Goal: Consume media (video, audio)

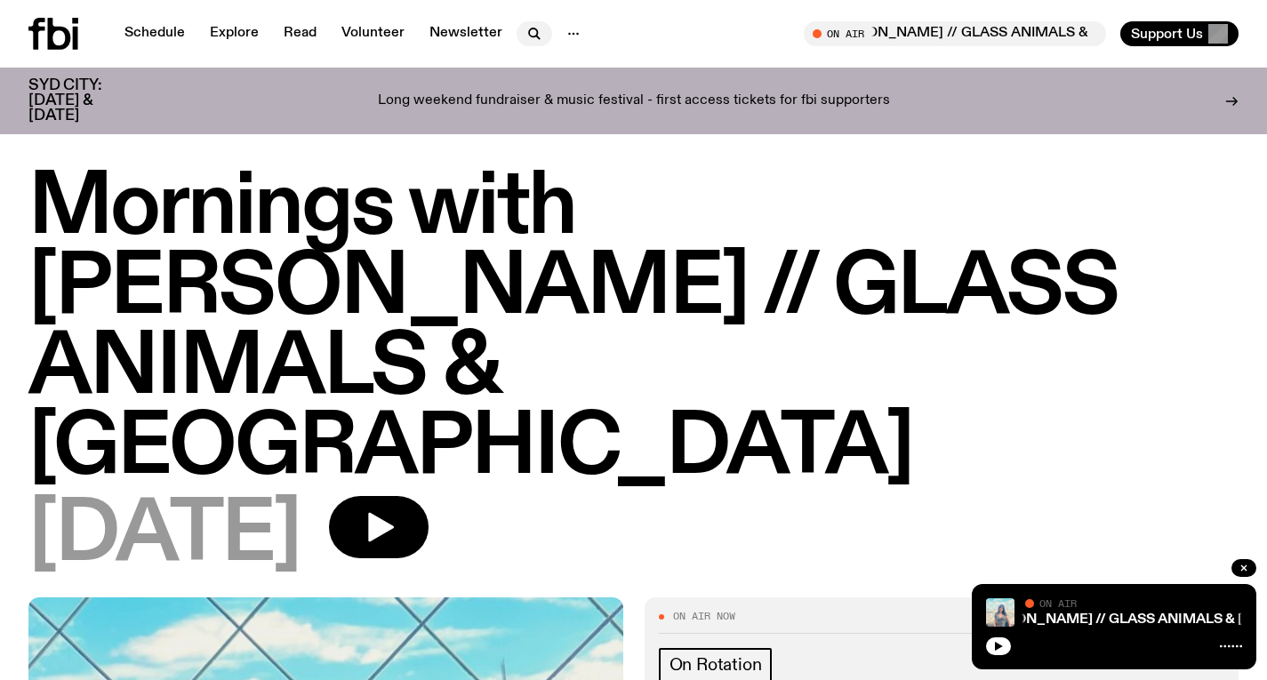
click at [524, 42] on icon "button" at bounding box center [534, 33] width 21 height 21
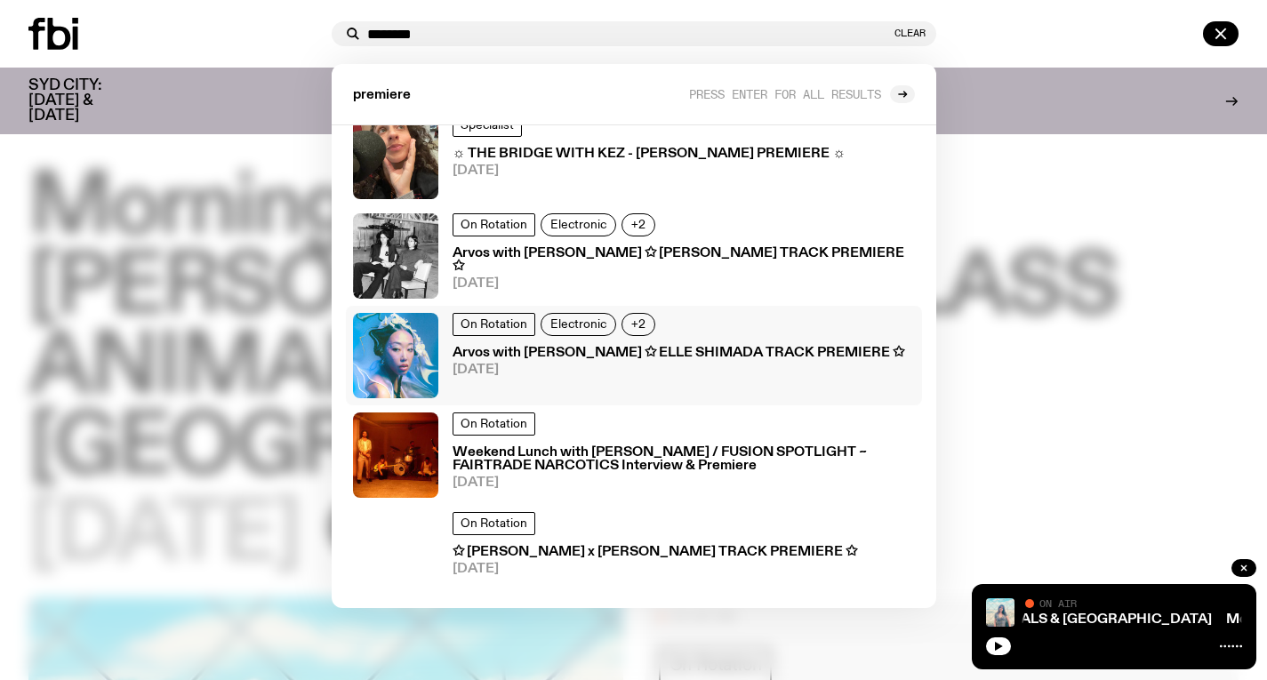
scroll to position [300, 0]
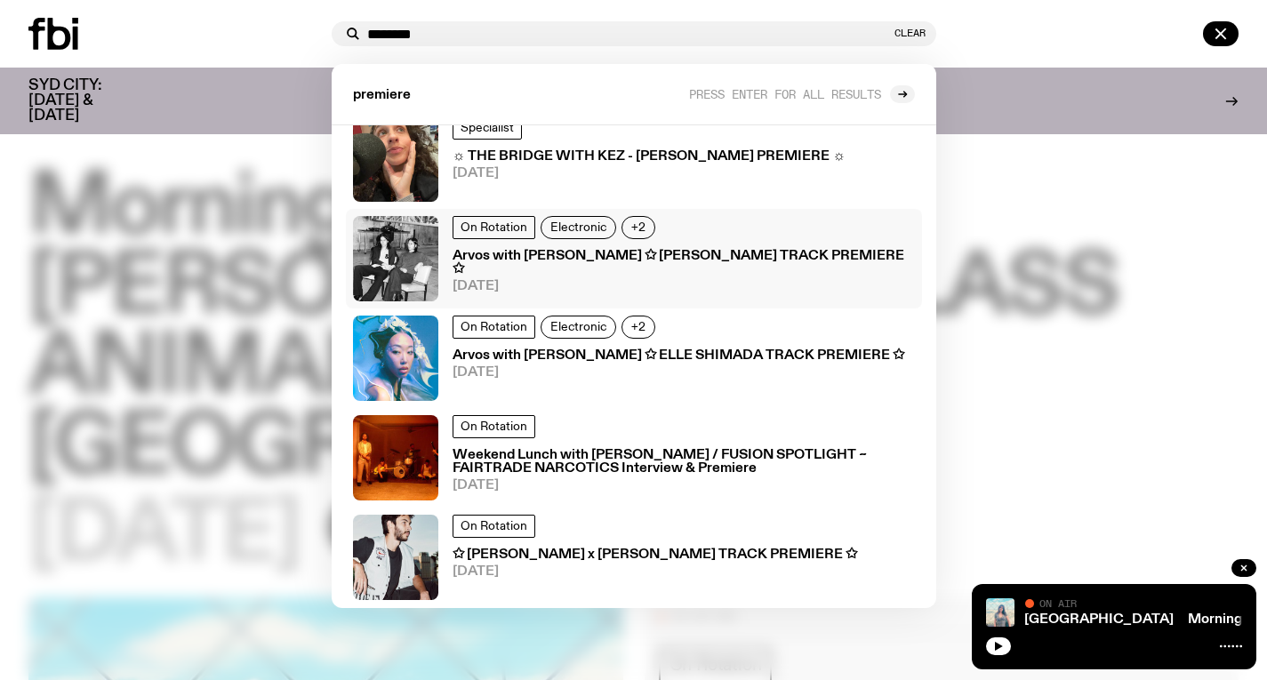
type input "********"
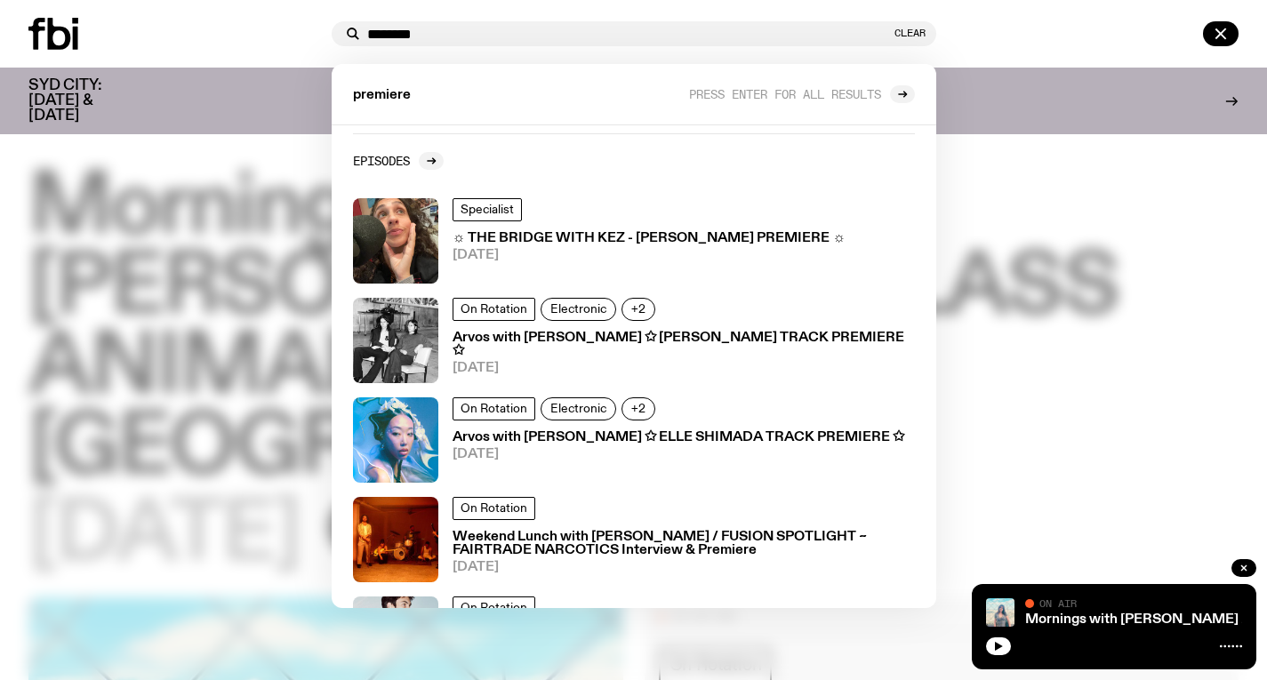
scroll to position [0, 0]
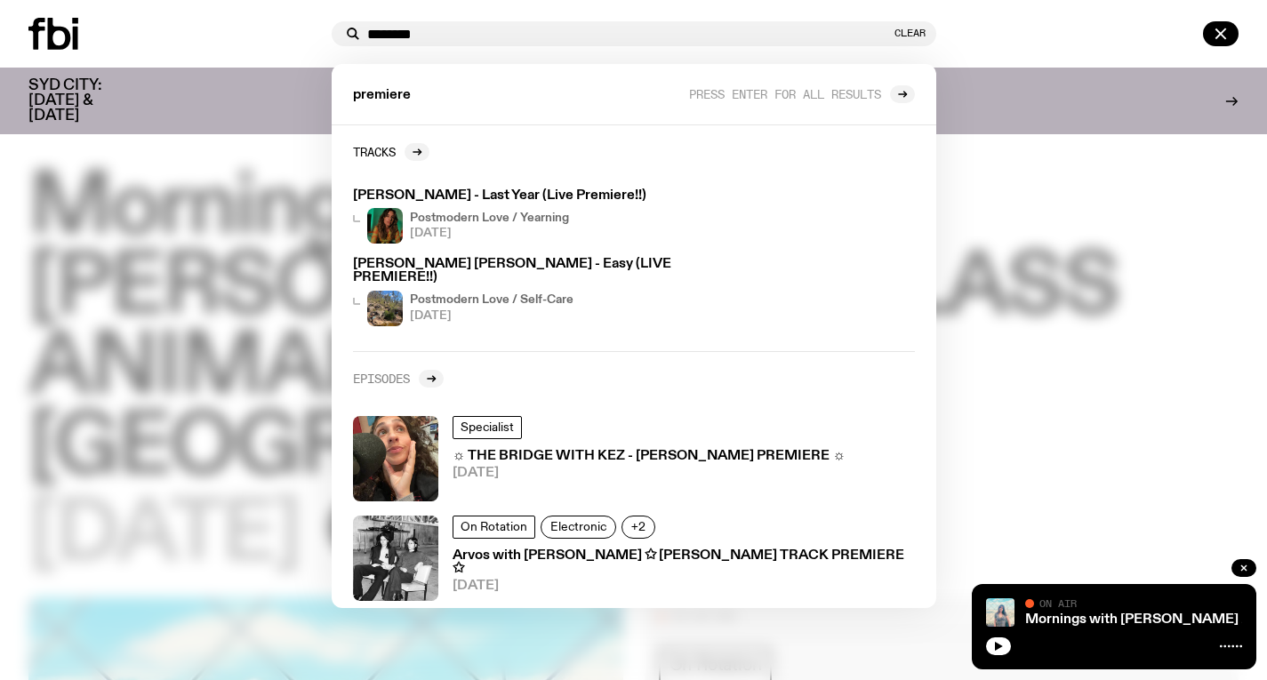
click at [381, 372] on h2 "Episodes" at bounding box center [381, 378] width 57 height 13
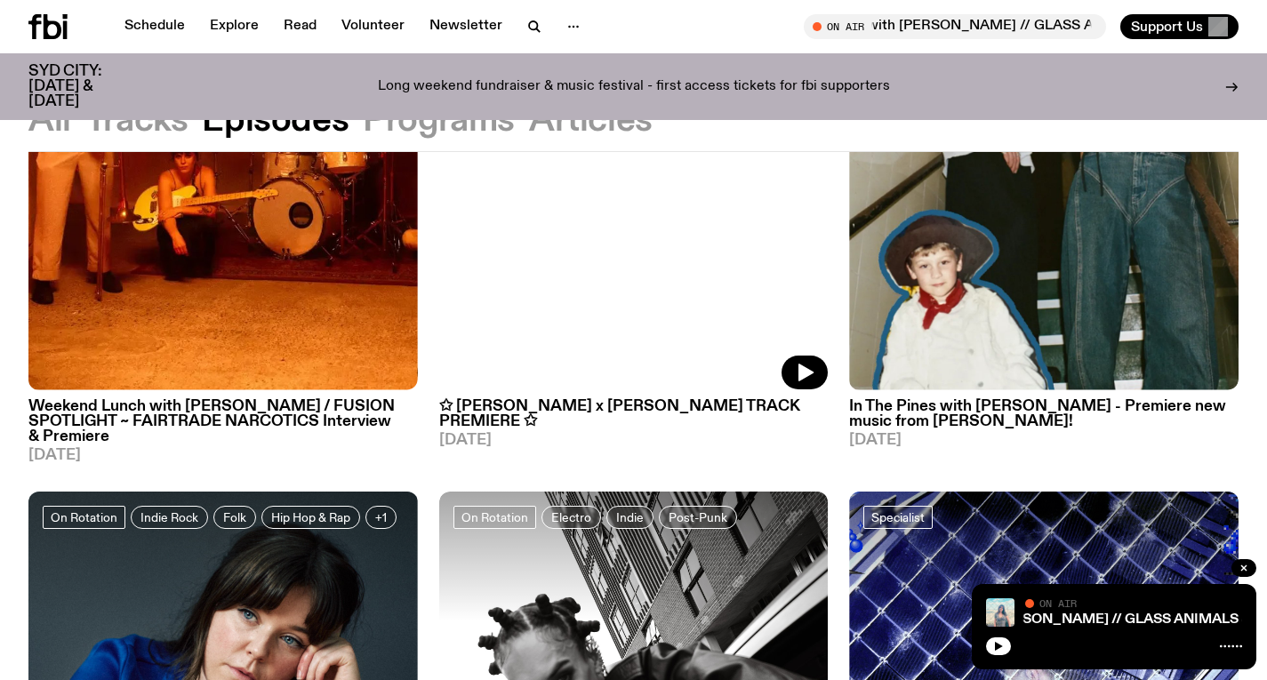
scroll to position [988, 0]
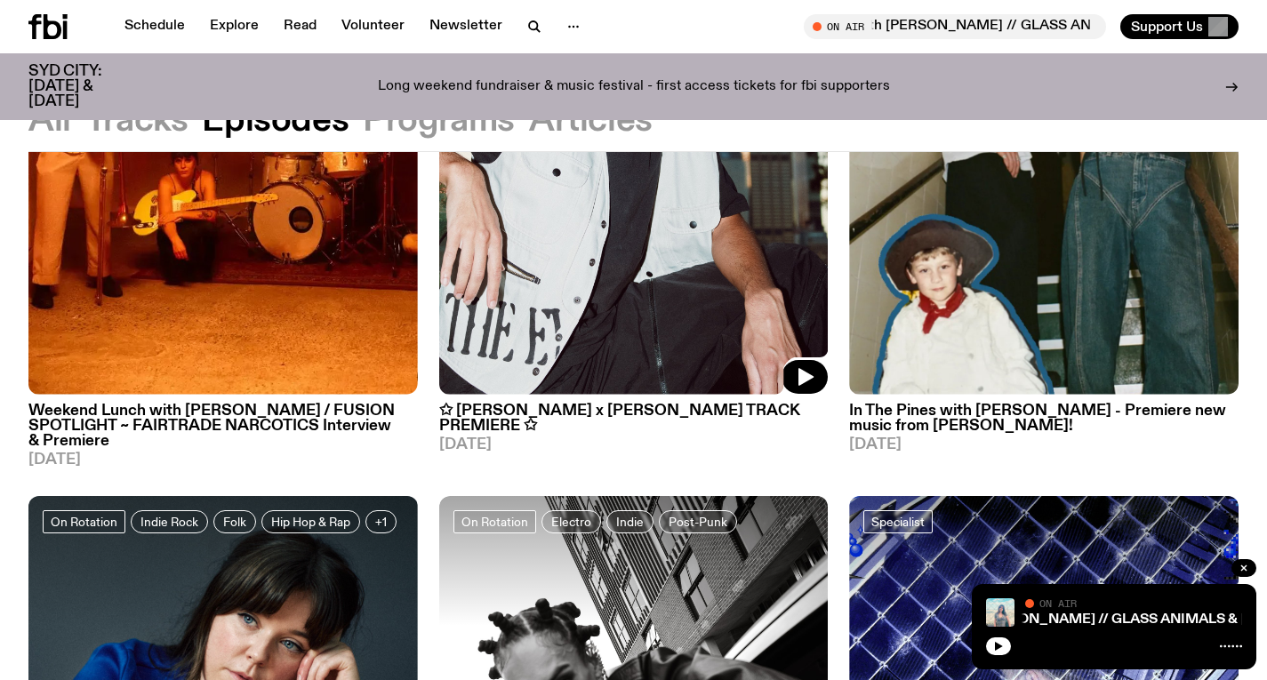
click at [566, 305] on img at bounding box center [633, 135] width 389 height 519
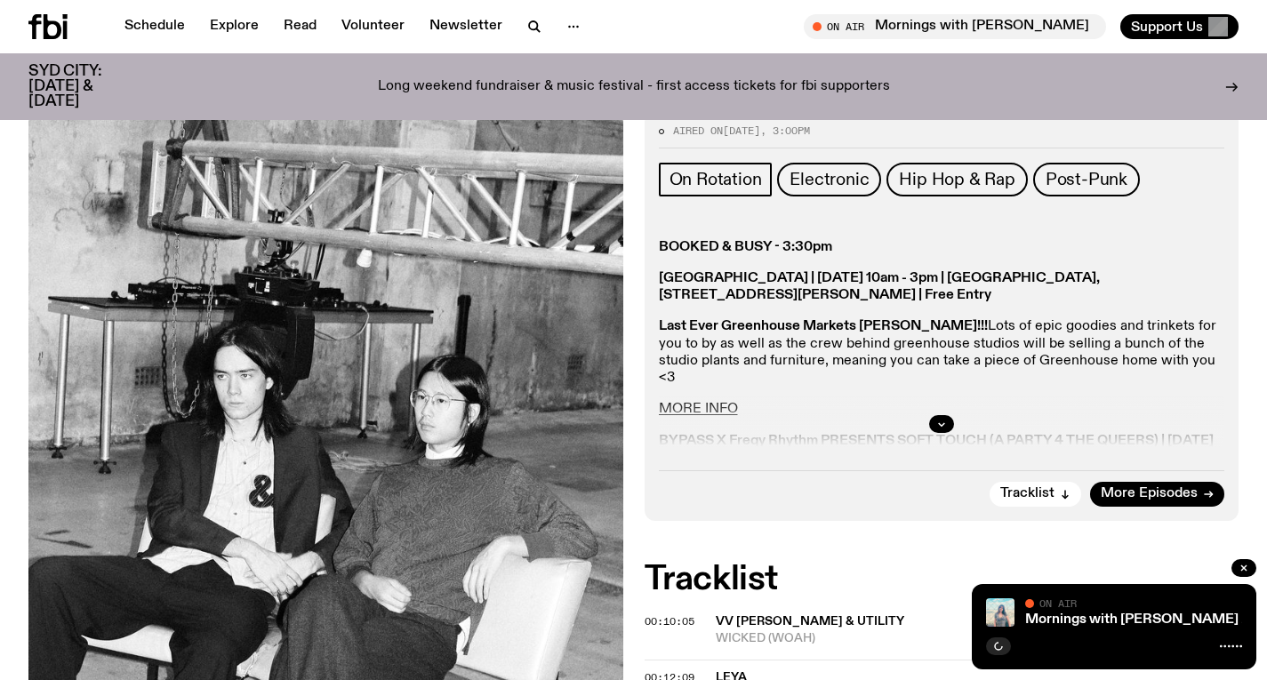
scroll to position [408, 0]
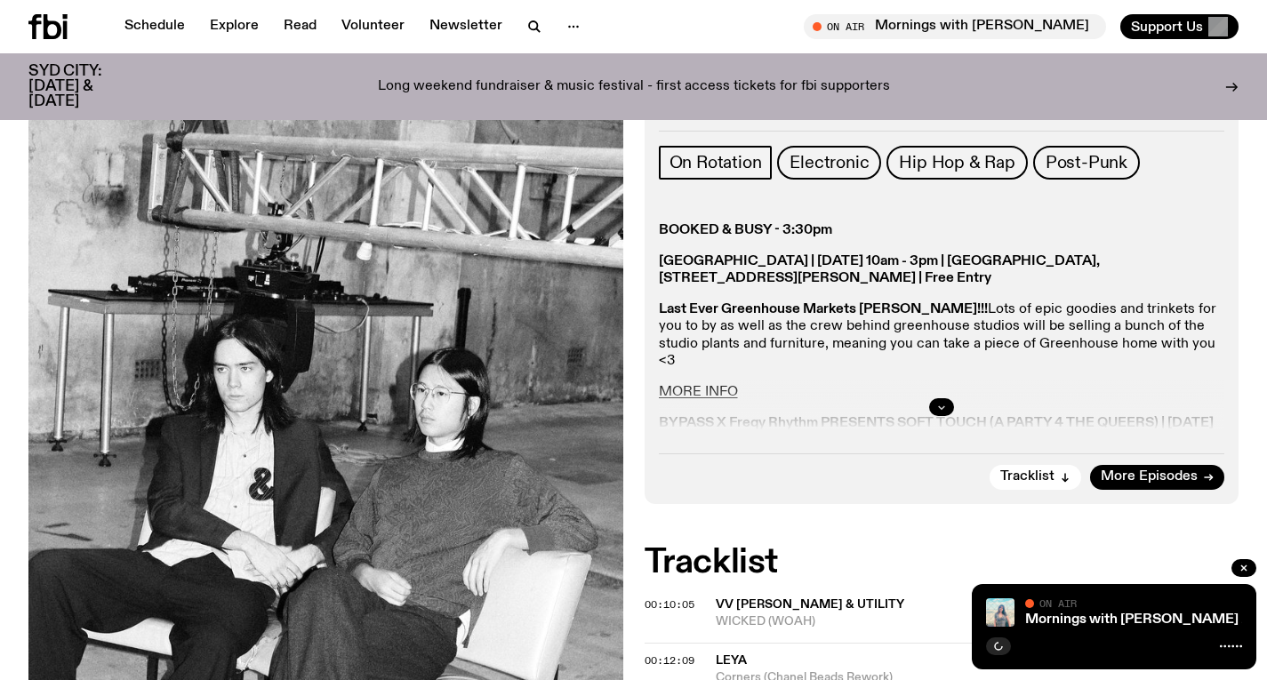
click at [942, 402] on icon "button" at bounding box center [941, 407] width 11 height 11
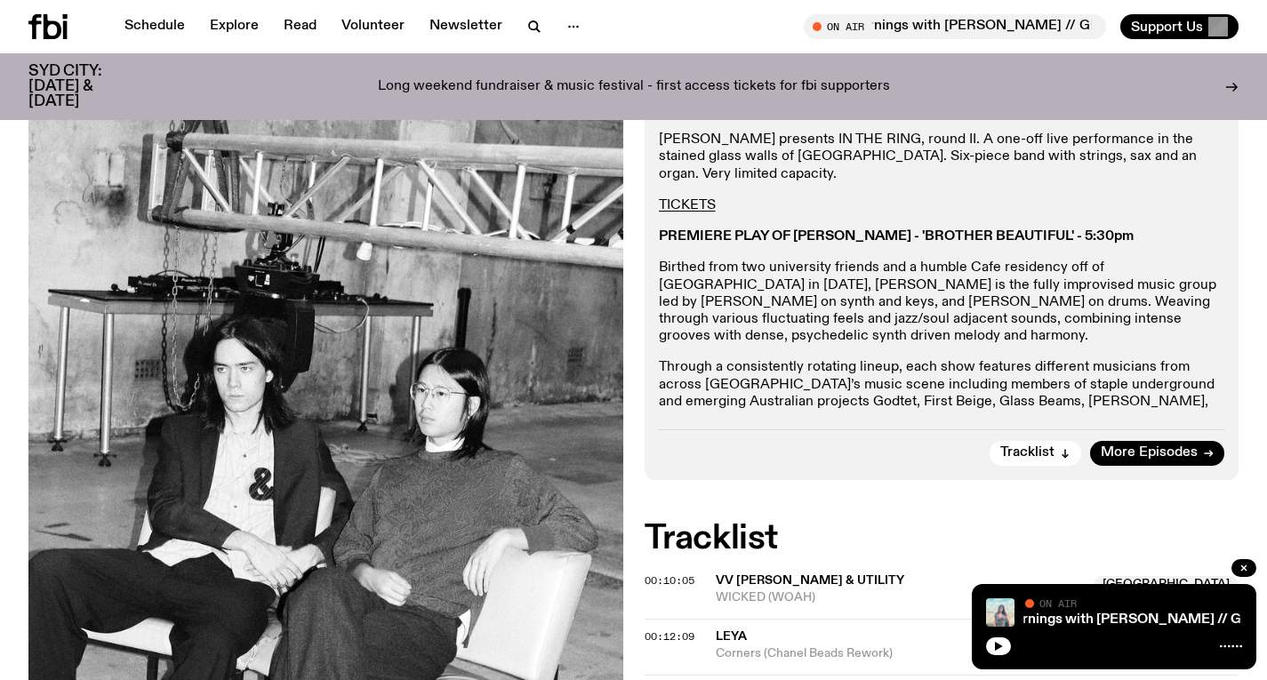
scroll to position [1121, 0]
